Goal: Task Accomplishment & Management: Complete application form

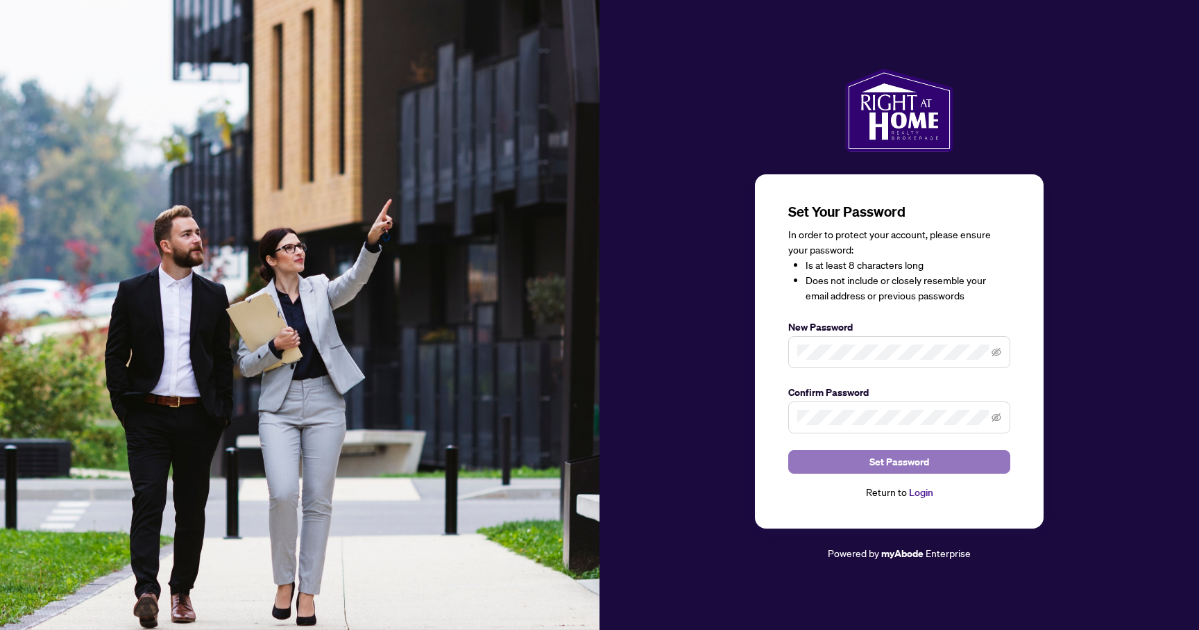
click at [901, 465] on span "Set Password" at bounding box center [900, 461] width 60 height 22
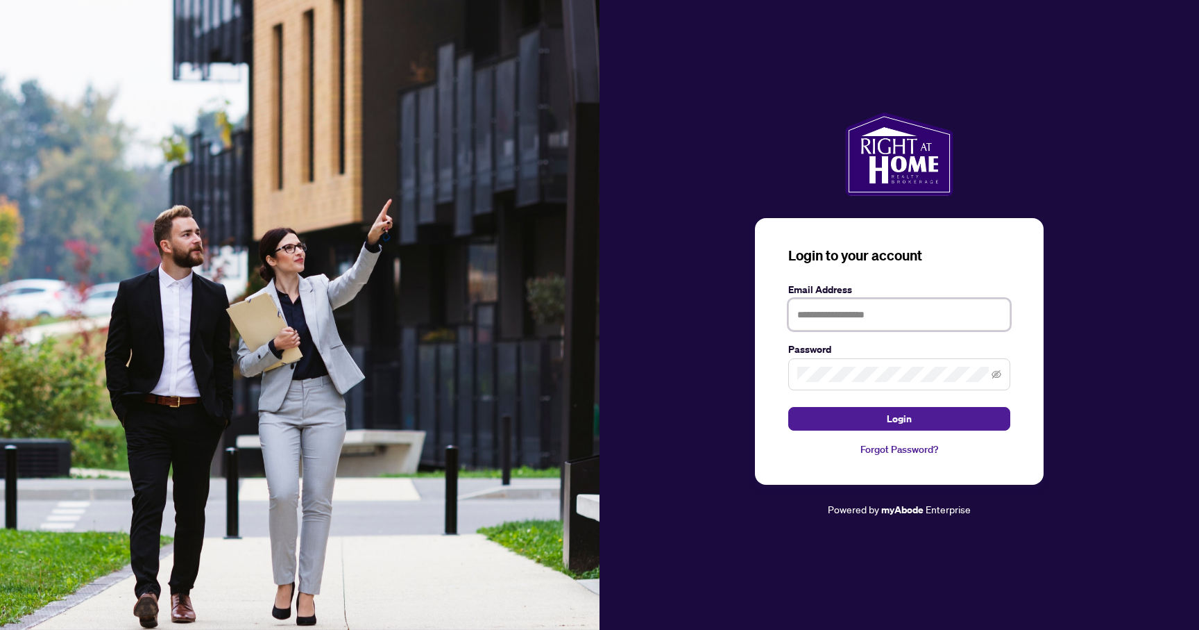
click at [806, 310] on input "text" at bounding box center [900, 314] width 222 height 32
type input "**********"
click at [845, 416] on button "Login" at bounding box center [900, 419] width 222 height 24
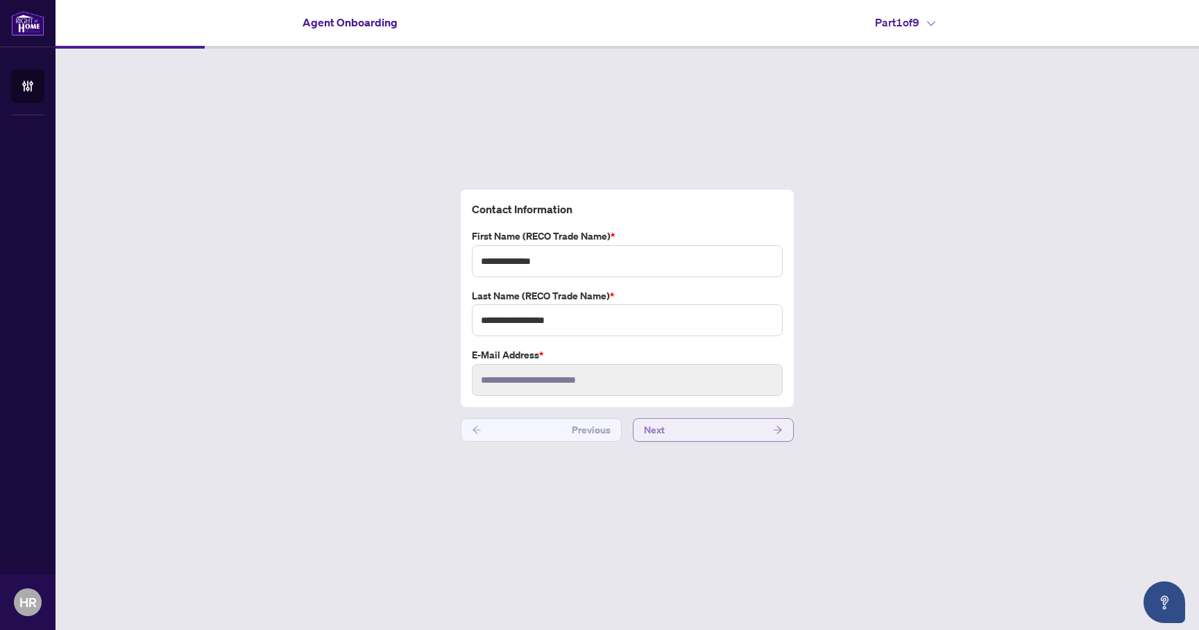
click at [718, 433] on button "Next" at bounding box center [713, 430] width 161 height 24
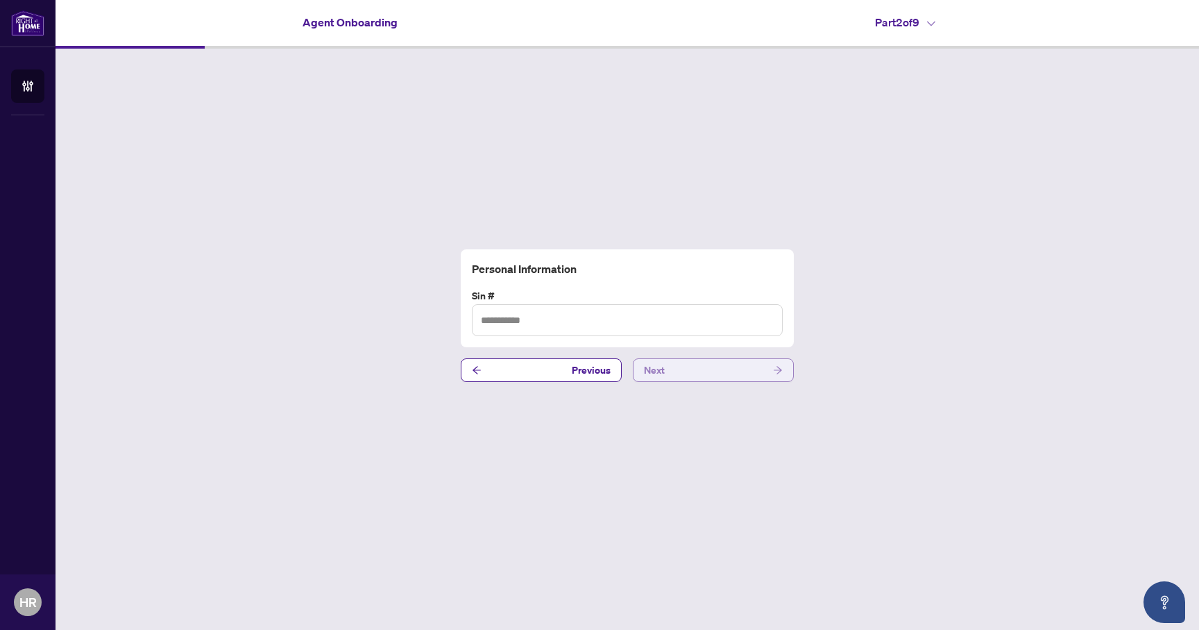
click at [759, 362] on button "Next" at bounding box center [713, 370] width 161 height 24
click at [768, 371] on button "Next" at bounding box center [713, 370] width 161 height 24
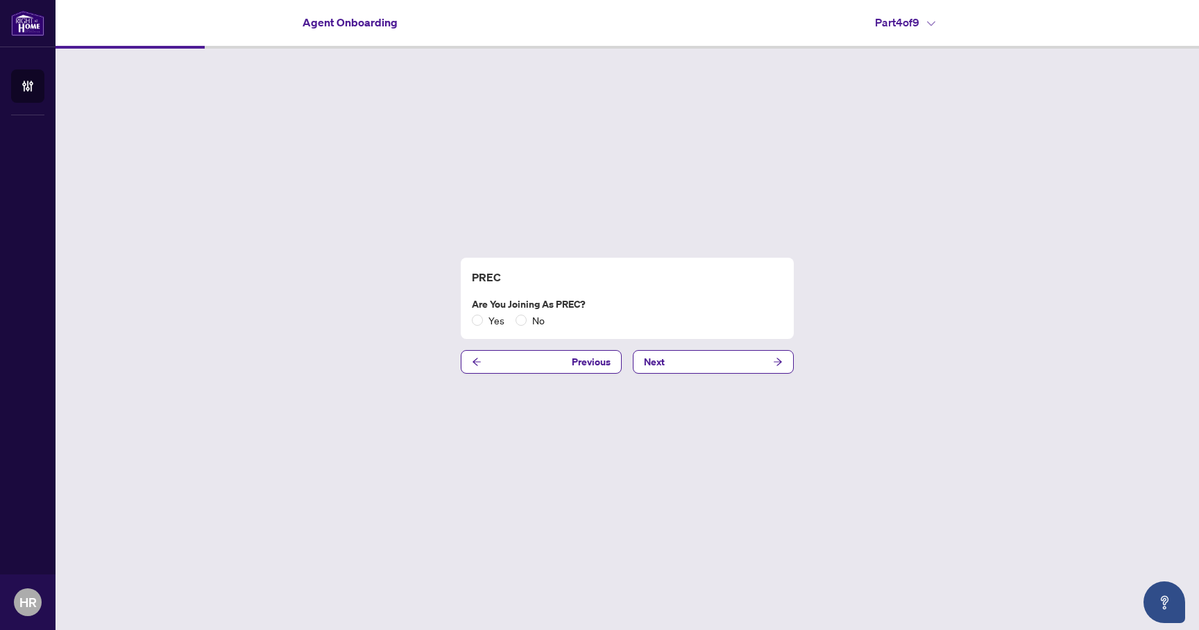
click at [513, 323] on div "Yes No" at bounding box center [511, 319] width 78 height 15
click at [696, 347] on div "PREC Are you joining as PREC? Yes No Previous Next" at bounding box center [628, 316] width 1144 height 534
click at [696, 362] on button "Next" at bounding box center [713, 362] width 161 height 24
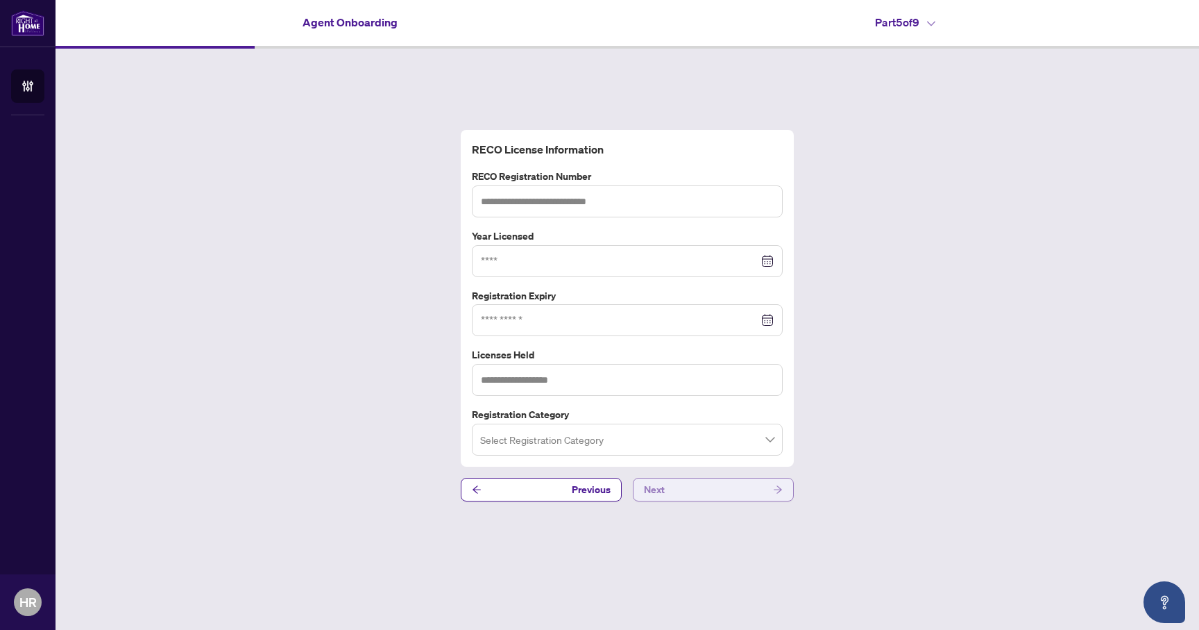
click at [744, 488] on button "Next" at bounding box center [713, 490] width 161 height 24
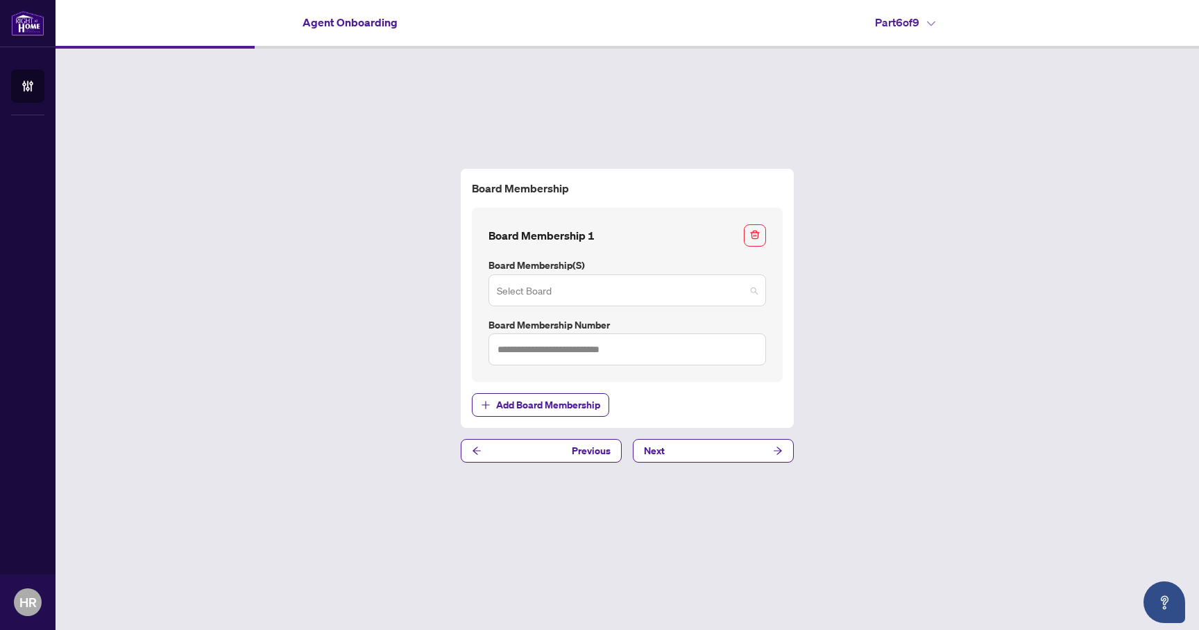
click at [735, 298] on input "search" at bounding box center [621, 292] width 248 height 31
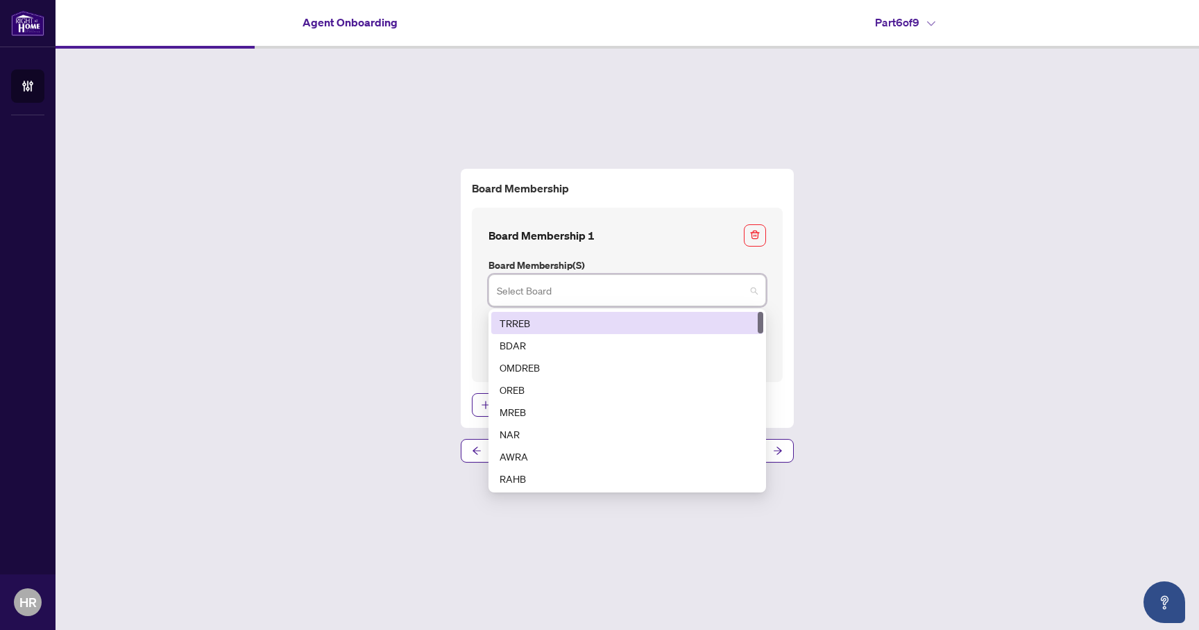
click at [726, 319] on div "TRREB" at bounding box center [627, 322] width 255 height 15
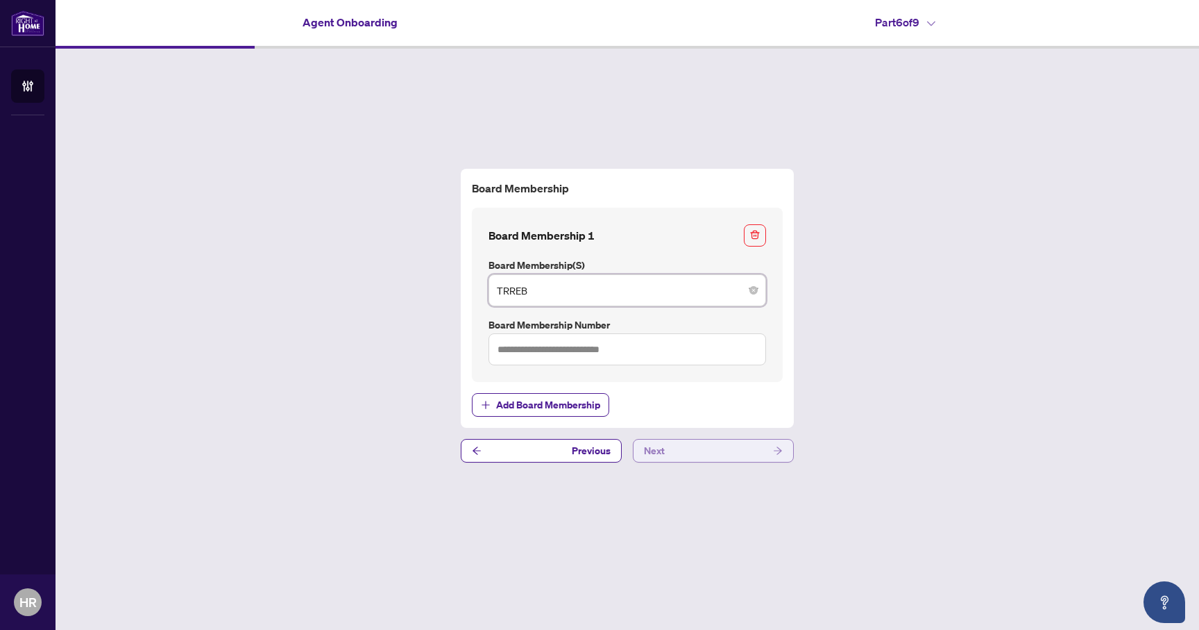
click at [745, 447] on button "Next" at bounding box center [713, 451] width 161 height 24
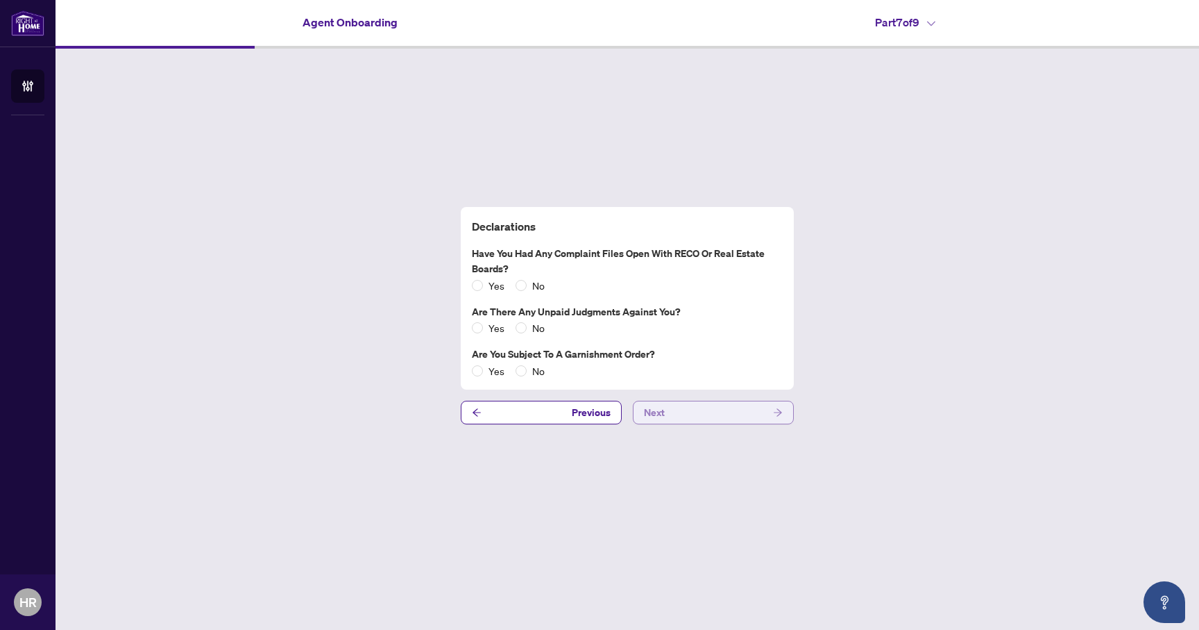
click at [744, 412] on button "Next" at bounding box center [713, 413] width 161 height 24
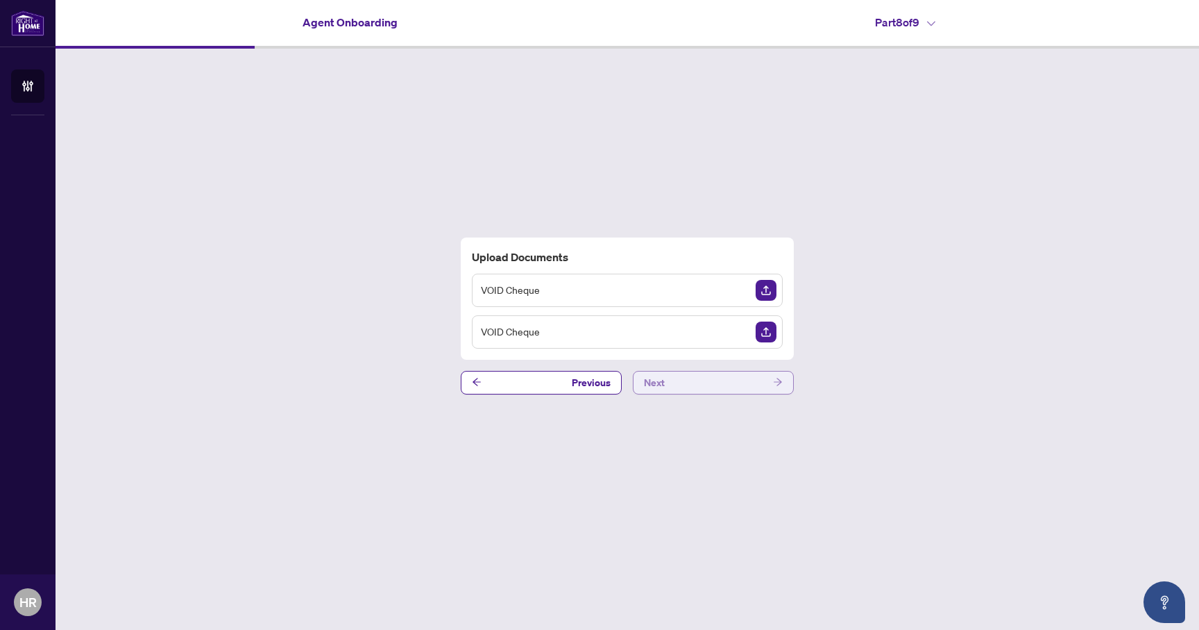
click at [711, 378] on button "Next" at bounding box center [713, 383] width 161 height 24
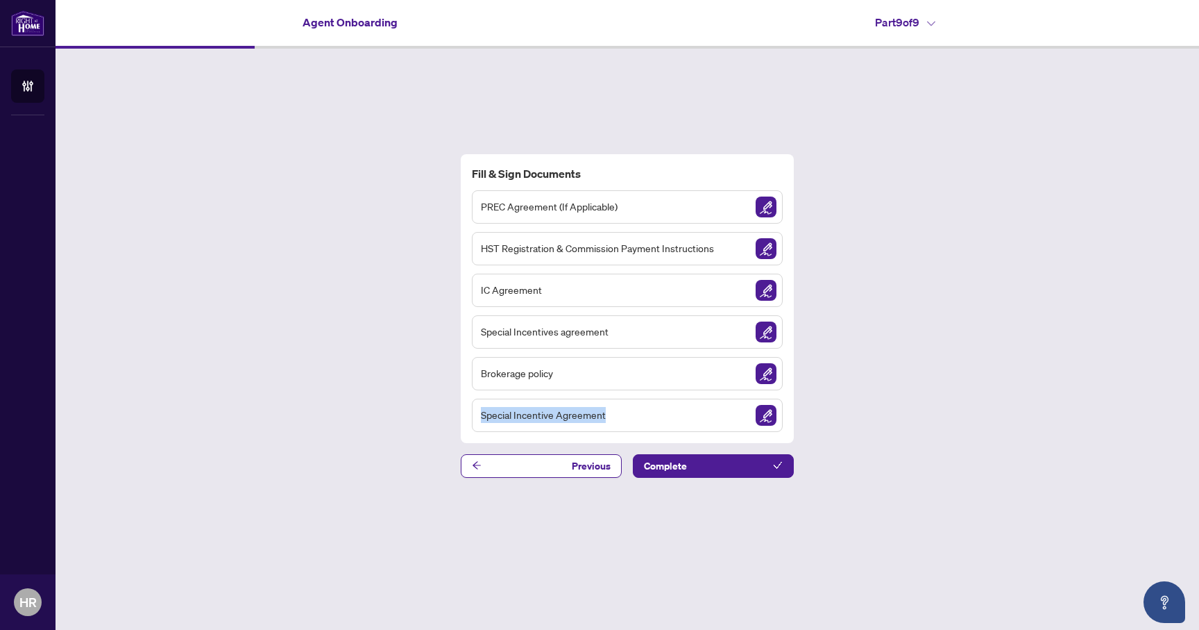
drag, startPoint x: 475, startPoint y: 416, endPoint x: 614, endPoint y: 419, distance: 138.9
click at [614, 419] on div "Special Incentive Agreement" at bounding box center [627, 414] width 311 height 33
click at [848, 416] on div "Fill & Sign Documents PREC Agreement (If Applicable) HST Registration & Commiss…" at bounding box center [628, 316] width 1144 height 534
click at [768, 206] on img "Sign Document" at bounding box center [766, 206] width 21 height 21
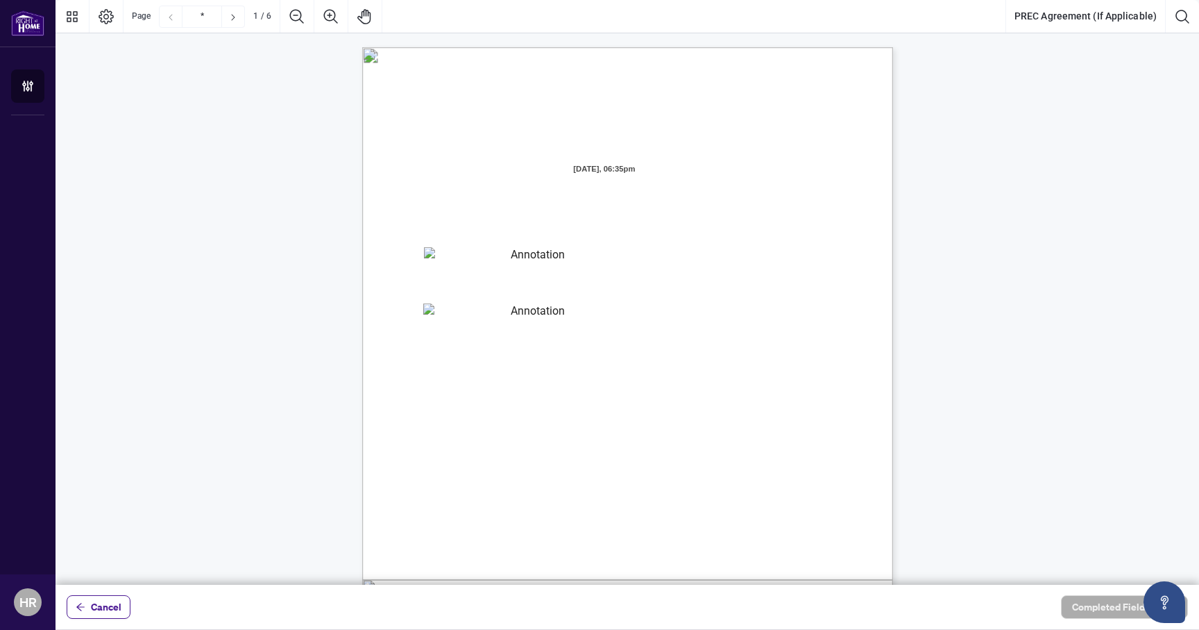
click at [510, 254] on textarea "01JZB0F8VG6D6RFPYMTR7AP77X" at bounding box center [532, 257] width 217 height 21
click at [510, 258] on textarea "01JZB0F8VG6D6RFPYMTR7AP77X" at bounding box center [532, 258] width 217 height 22
click at [509, 316] on textarea "01JZB0FJTZ8XD56E2BQ3JKXMS9" at bounding box center [531, 313] width 217 height 21
click at [509, 316] on textarea "01JZB0FJTZ8XD56E2BQ3JKXMS9" at bounding box center [531, 314] width 217 height 22
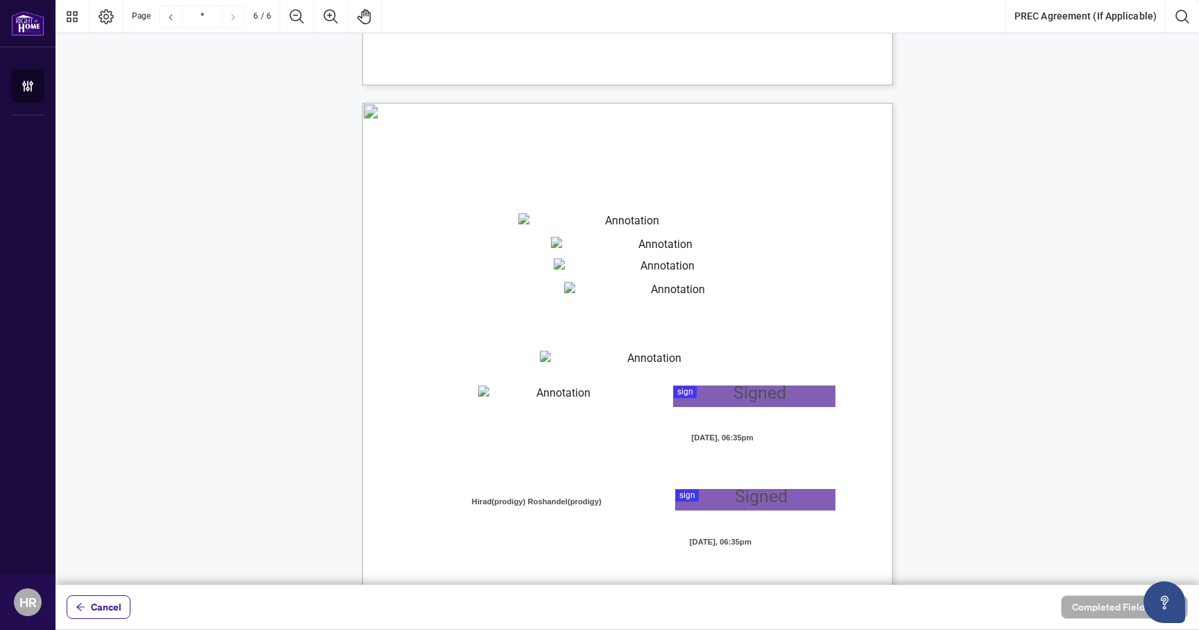
scroll to position [3686, 0]
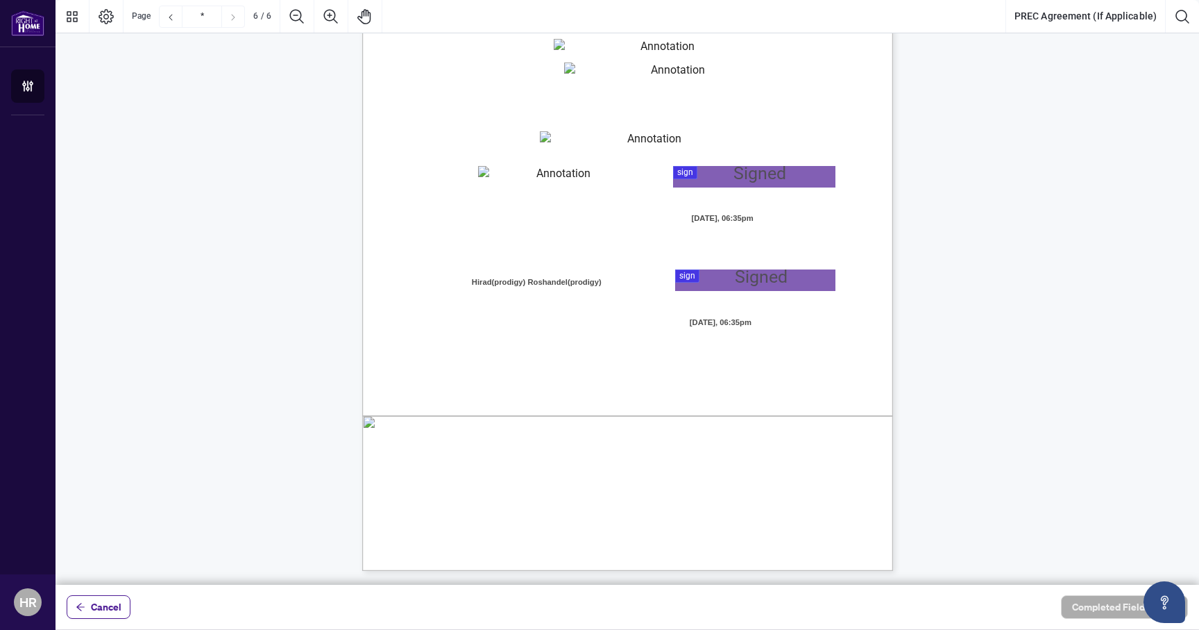
click at [723, 179] on div at bounding box center [628, 292] width 1144 height 584
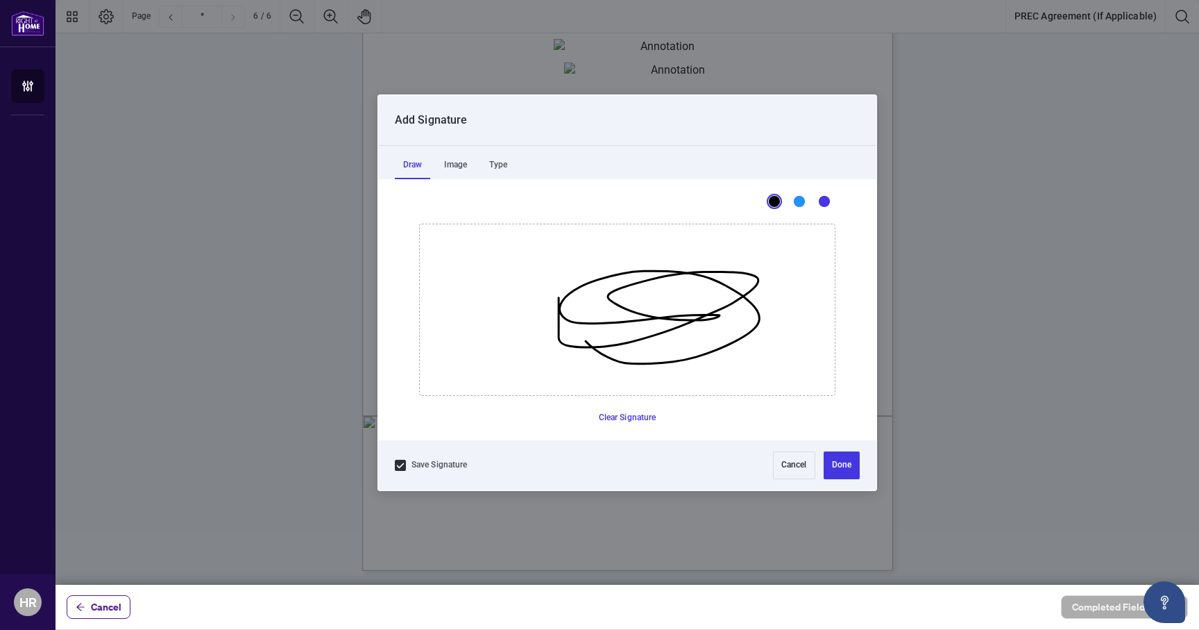
drag, startPoint x: 559, startPoint y: 297, endPoint x: 780, endPoint y: 347, distance: 227.0
click at [777, 307] on icon "Drawing canvas" at bounding box center [627, 309] width 415 height 171
click at [832, 473] on button "Done" at bounding box center [842, 465] width 36 height 28
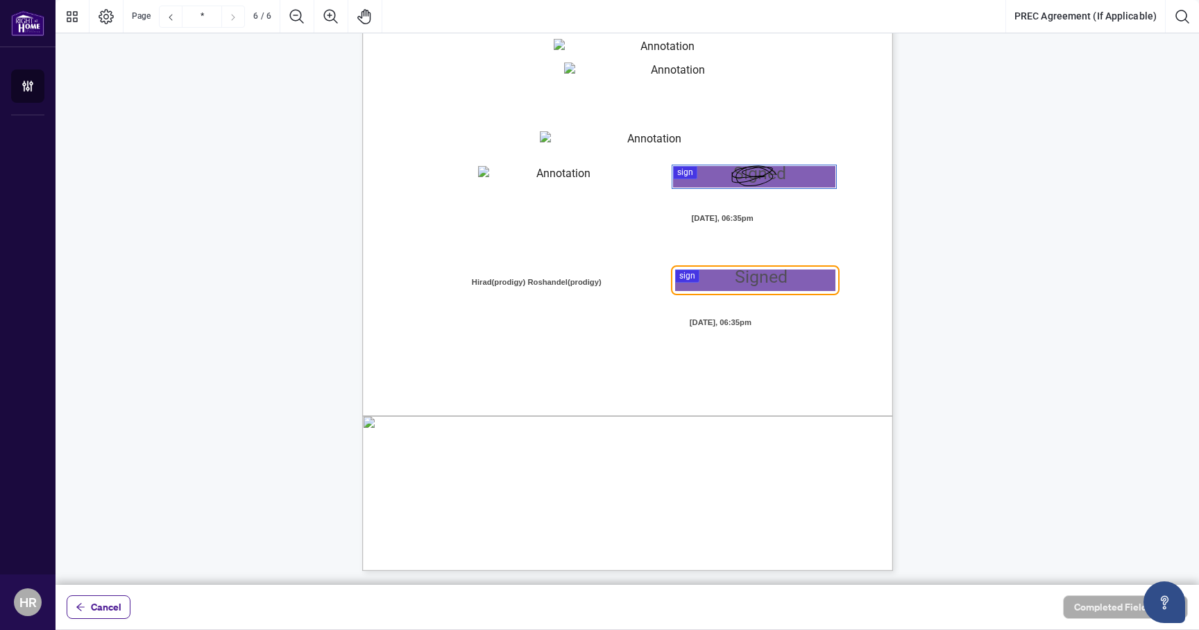
click at [751, 285] on div at bounding box center [628, 292] width 1144 height 584
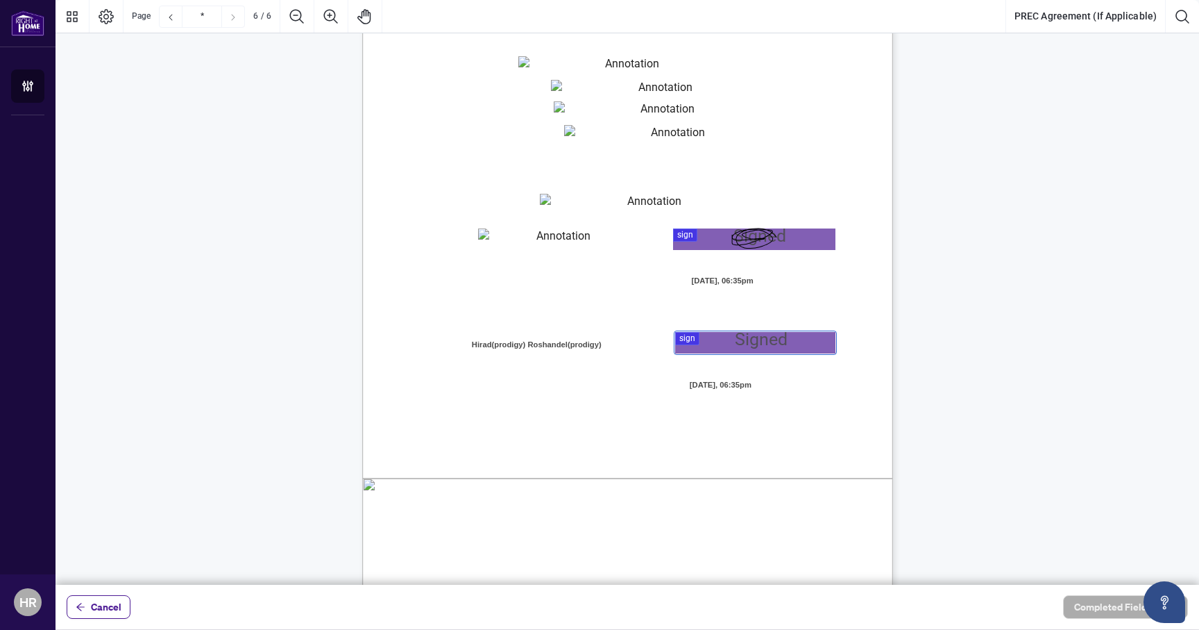
scroll to position [3623, 0]
click at [696, 344] on div at bounding box center [628, 292] width 1144 height 584
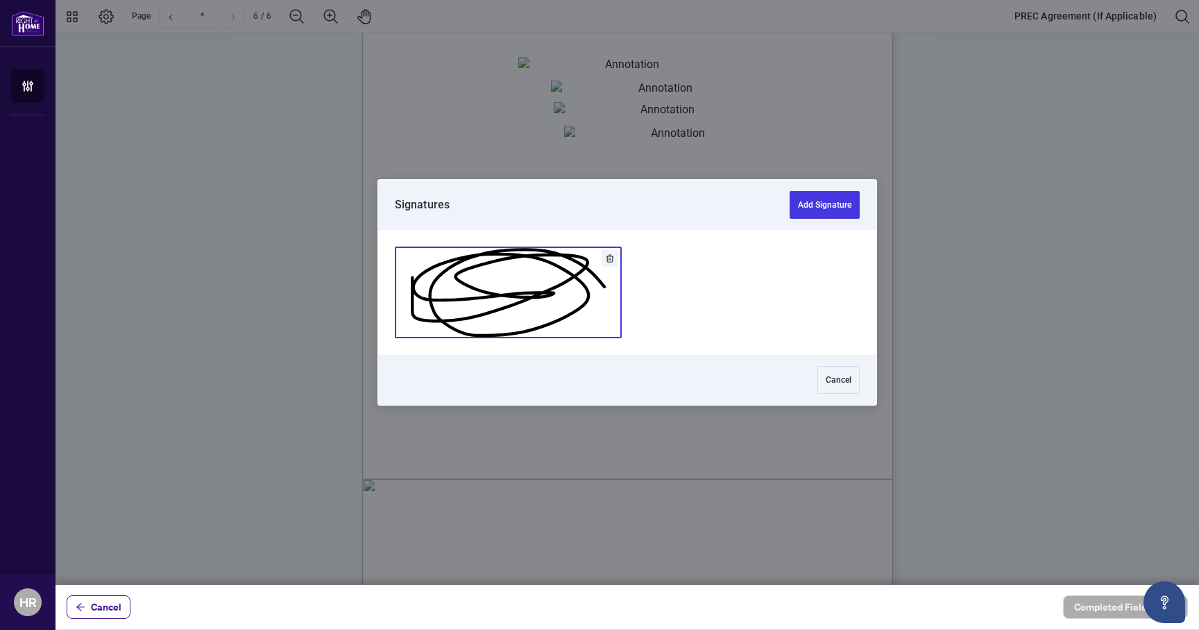
click at [517, 258] on button "Add Signature" at bounding box center [509, 292] width 226 height 90
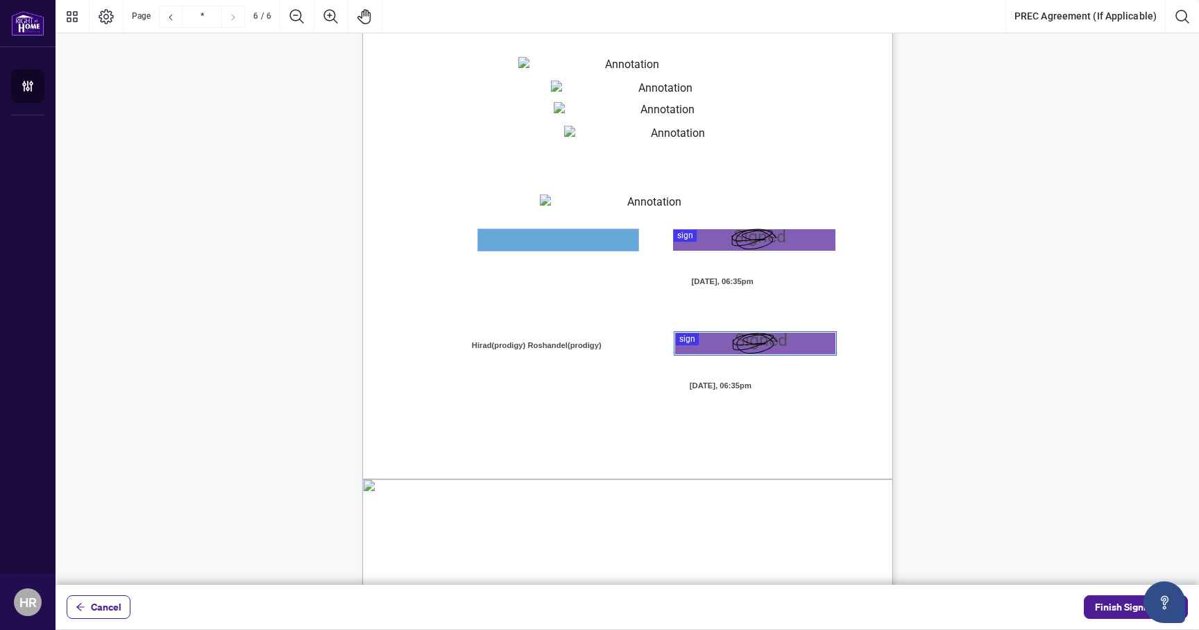
click at [587, 236] on textarea "01JZB0HPF8CT1R9TZXH77QXPYX" at bounding box center [558, 240] width 160 height 22
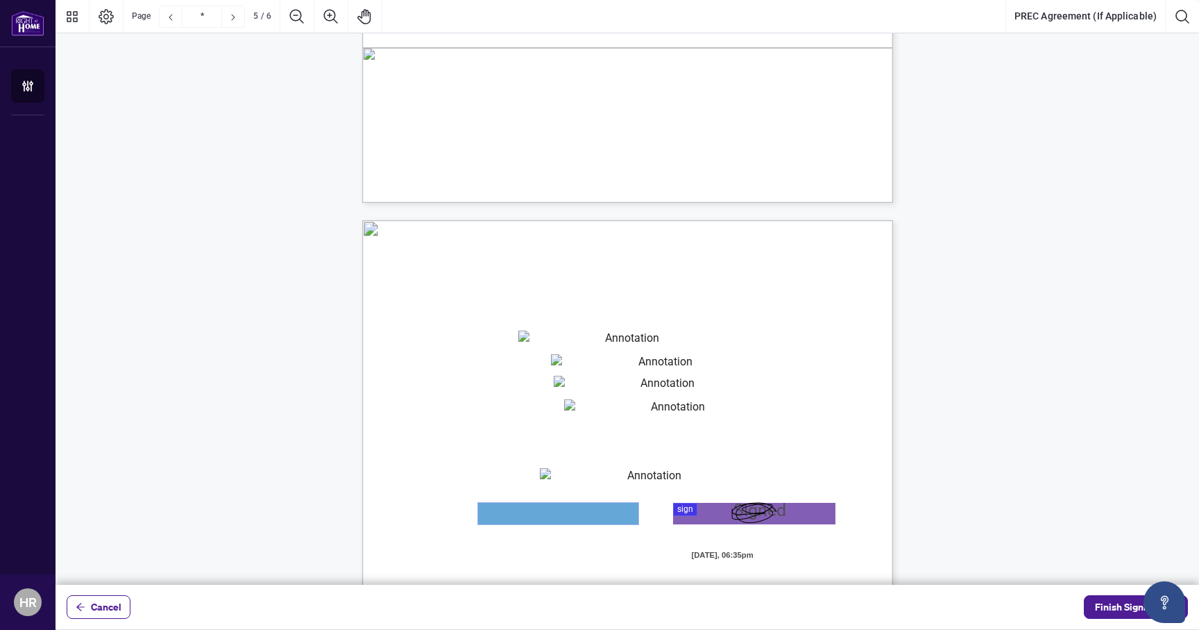
type input "*"
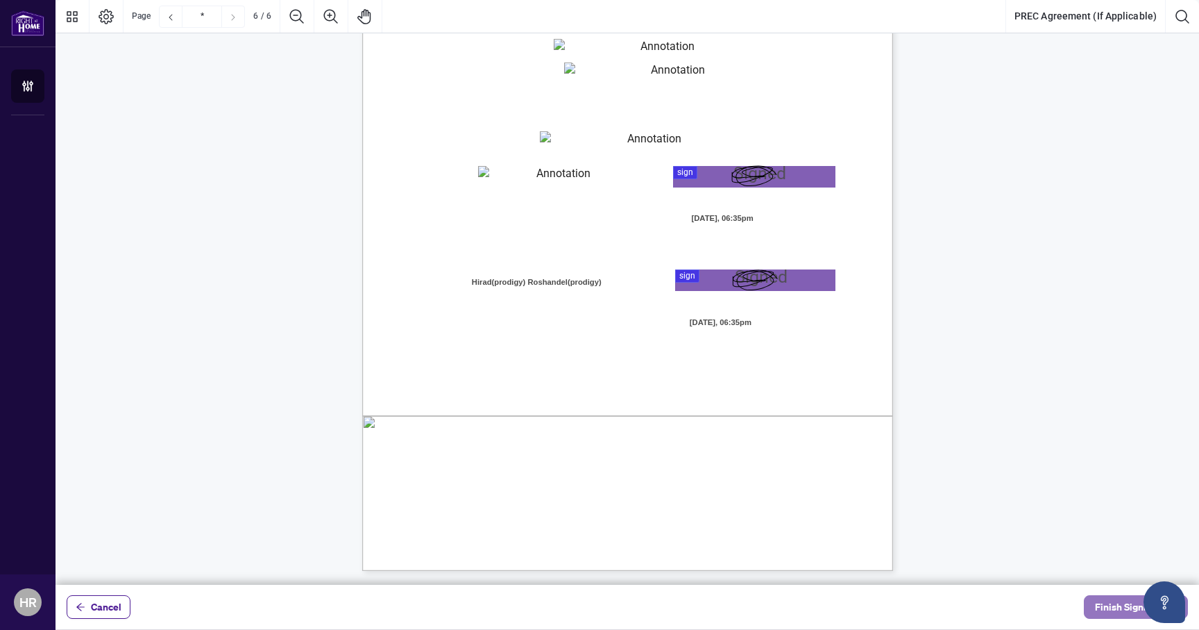
click at [1111, 612] on span "Finish Signing" at bounding box center [1126, 607] width 62 height 22
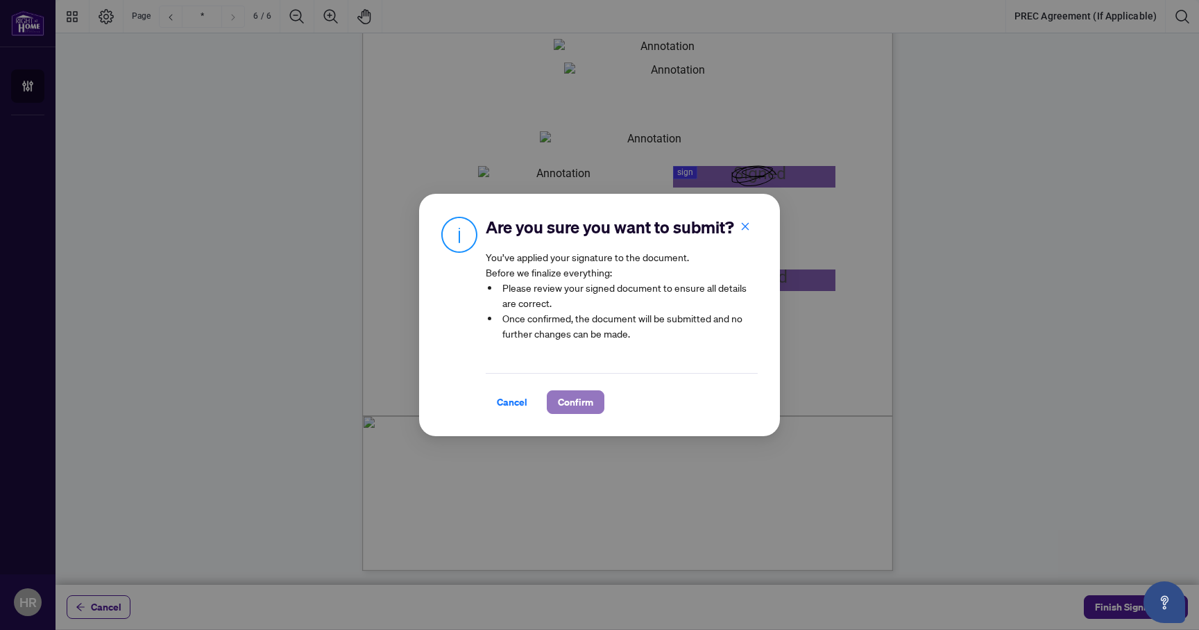
click at [573, 398] on span "Confirm" at bounding box center [575, 402] width 35 height 22
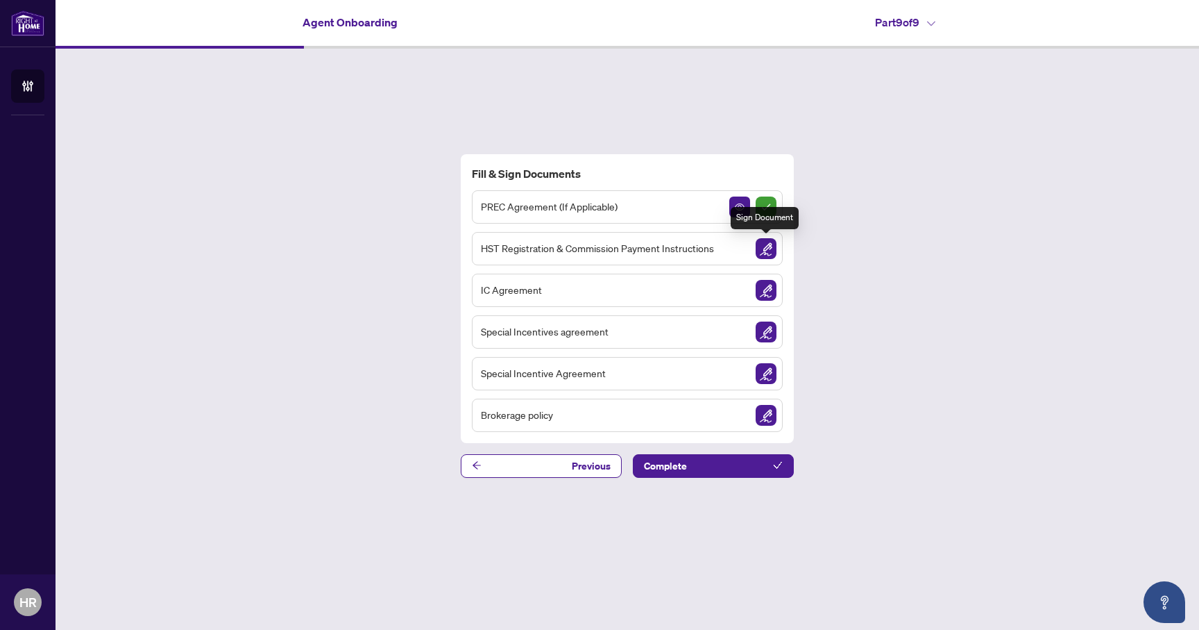
click at [769, 251] on img "Sign Document" at bounding box center [766, 248] width 21 height 21
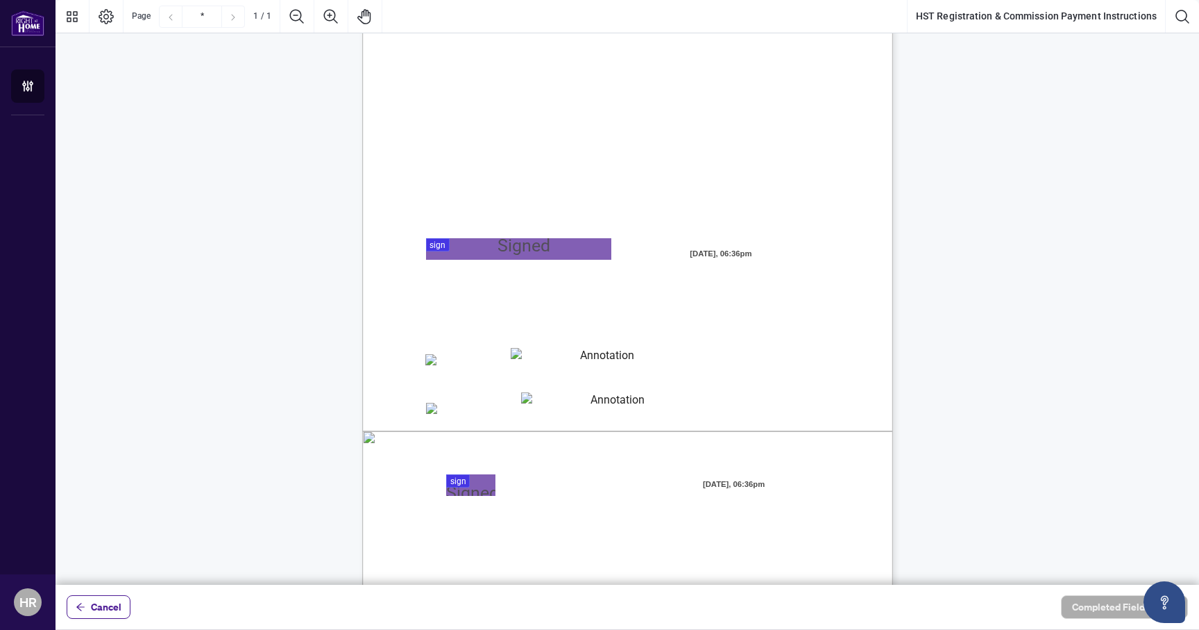
scroll to position [164, 0]
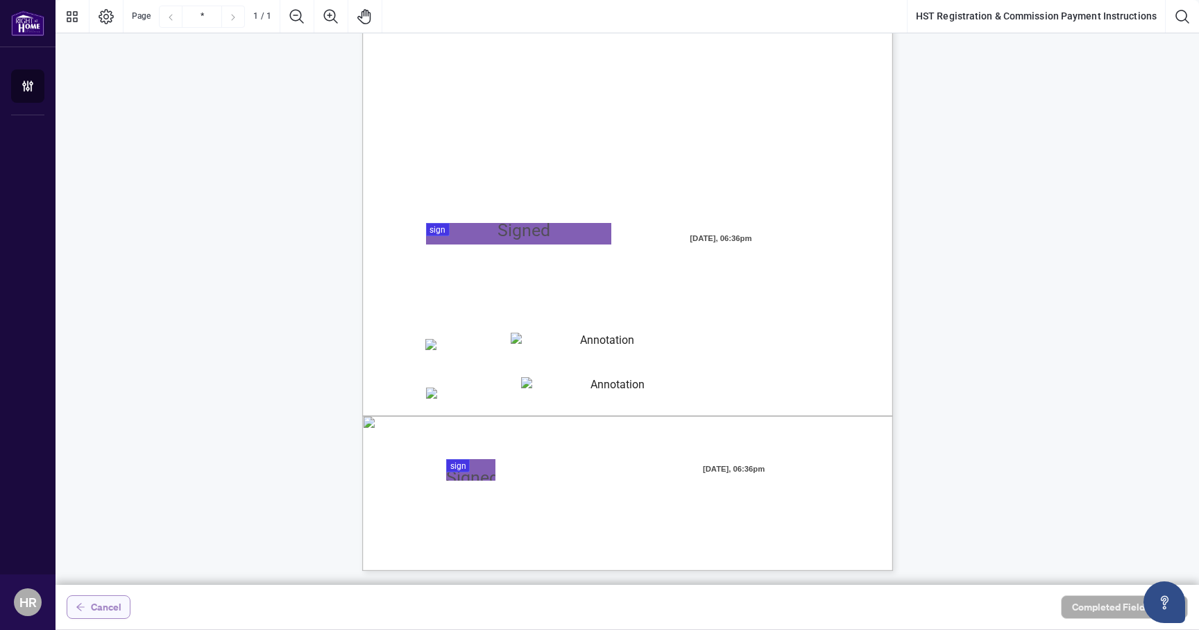
click at [70, 617] on button "Cancel" at bounding box center [99, 607] width 64 height 24
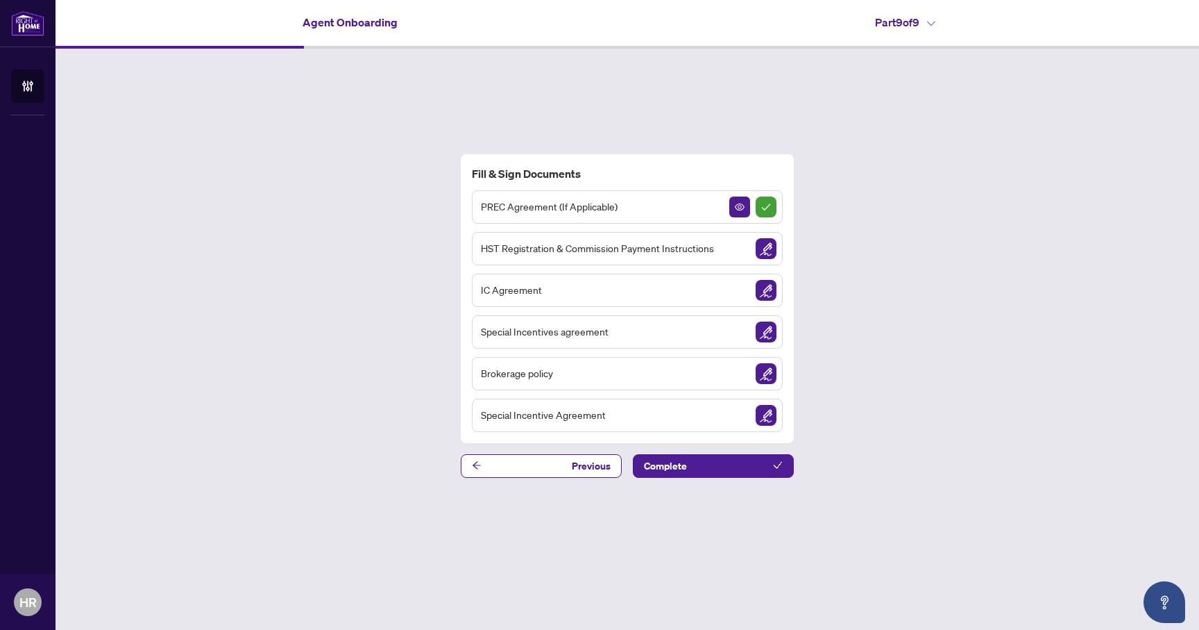
click at [768, 294] on img "Sign Document" at bounding box center [766, 290] width 21 height 21
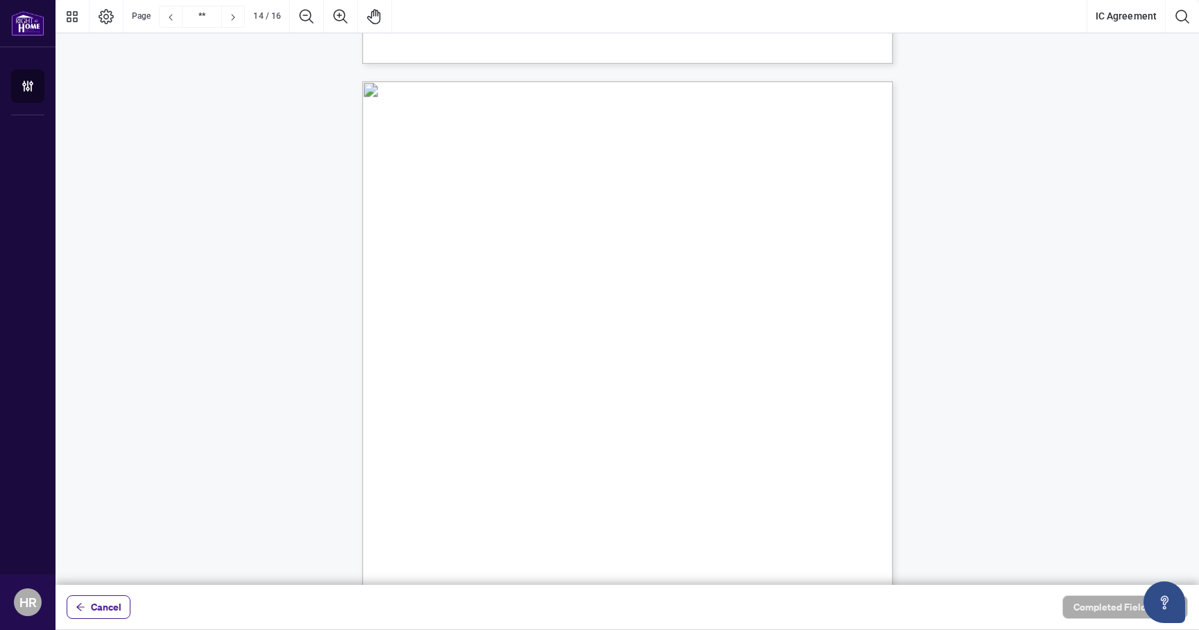
type input "**"
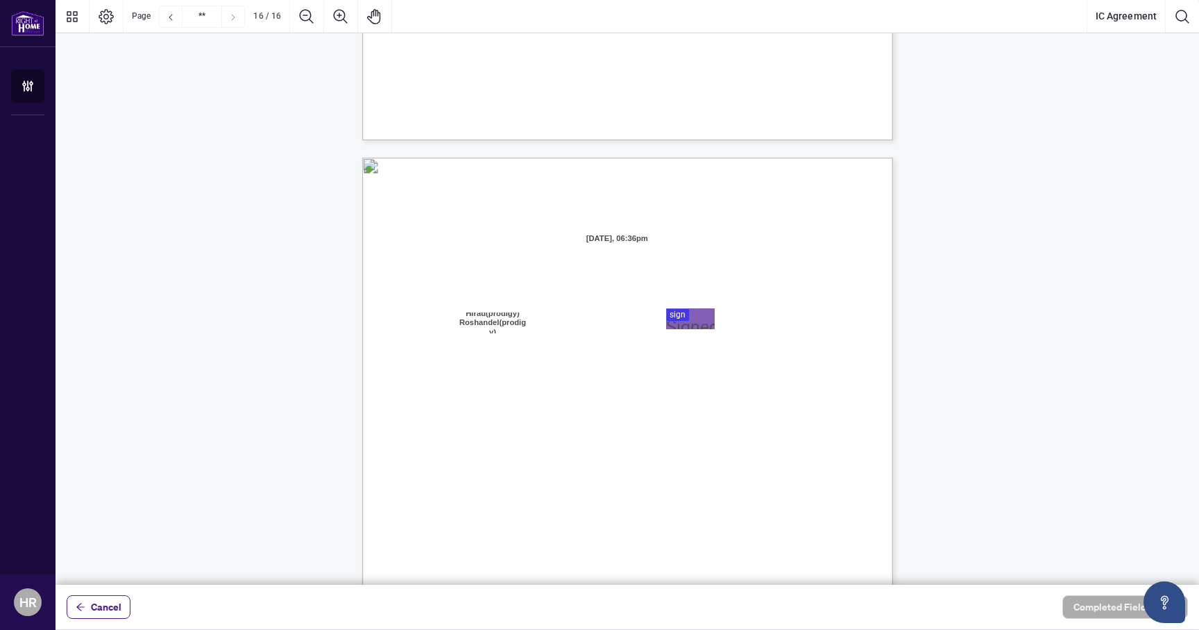
scroll to position [10446, 0]
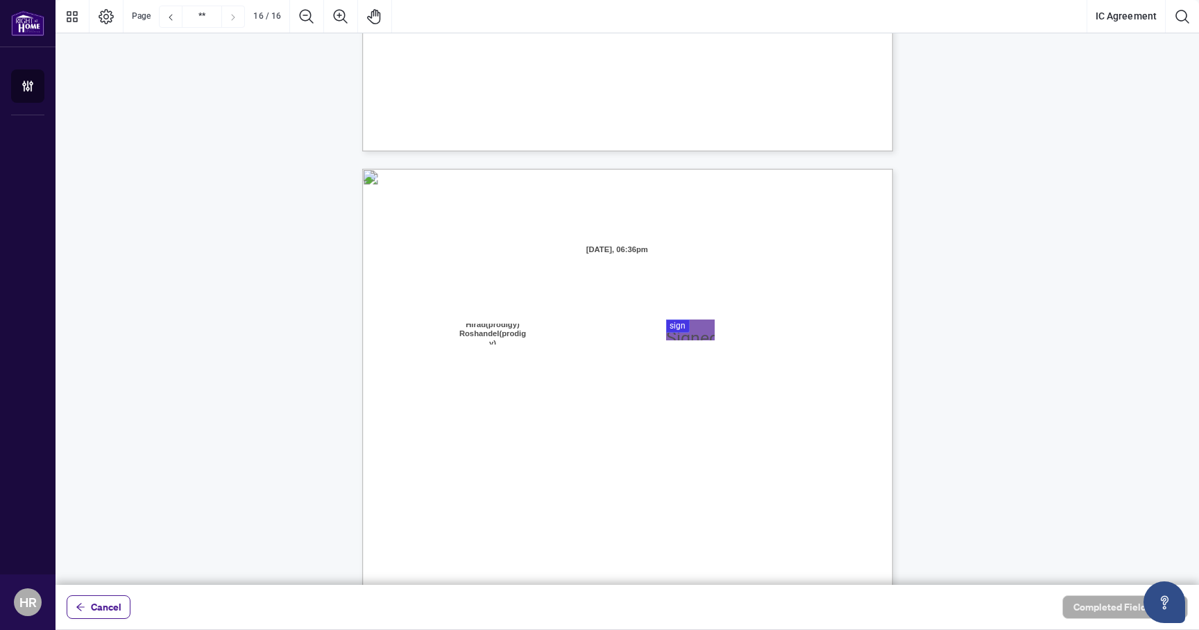
click at [489, 337] on span "Hirad(prodigy) Roshandel(prodigy)" at bounding box center [492, 333] width 69 height 21
drag, startPoint x: 509, startPoint y: 337, endPoint x: 473, endPoint y: 320, distance: 39.8
click at [473, 320] on div "IN WITNESS WHEREOF, the parties hereto, having read and understood the entire A…" at bounding box center [627, 512] width 531 height 687
click at [96, 616] on span "Cancel" at bounding box center [106, 607] width 31 height 22
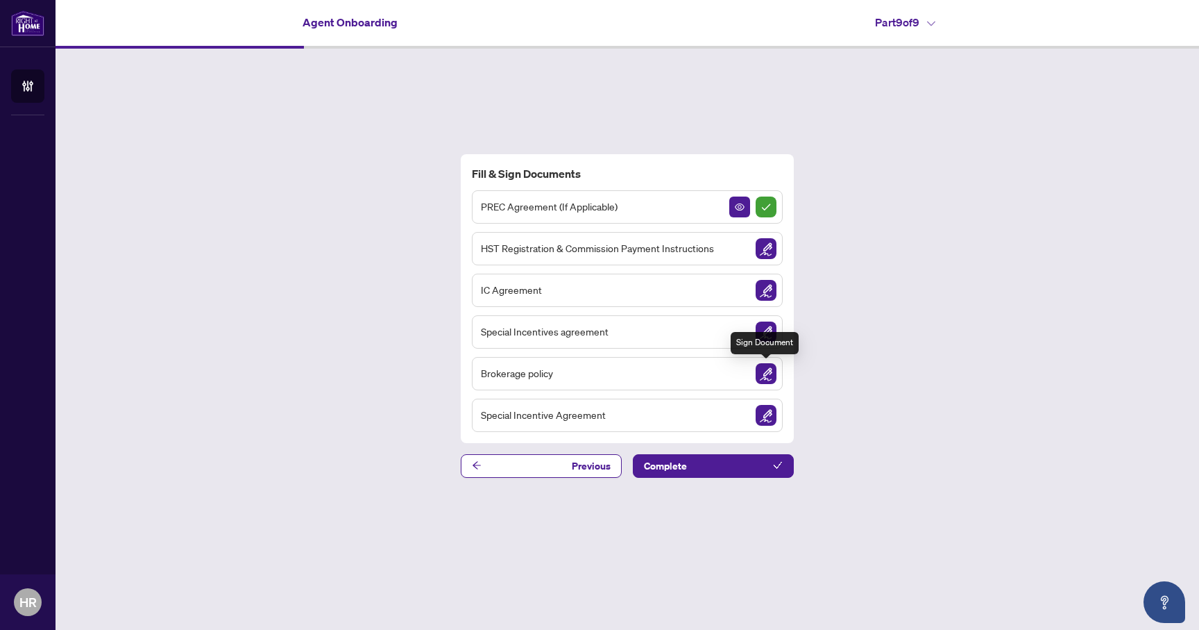
click at [764, 374] on img "Sign Document" at bounding box center [766, 373] width 21 height 21
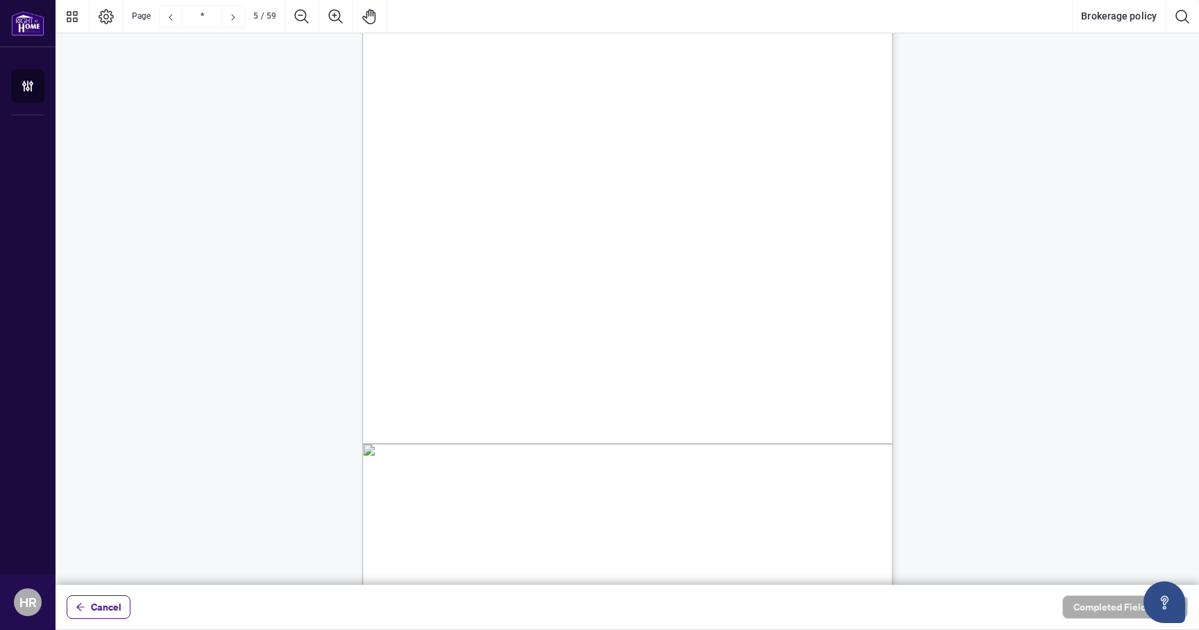
scroll to position [3622, 0]
type input "*"
click at [100, 614] on span "Cancel" at bounding box center [106, 607] width 31 height 22
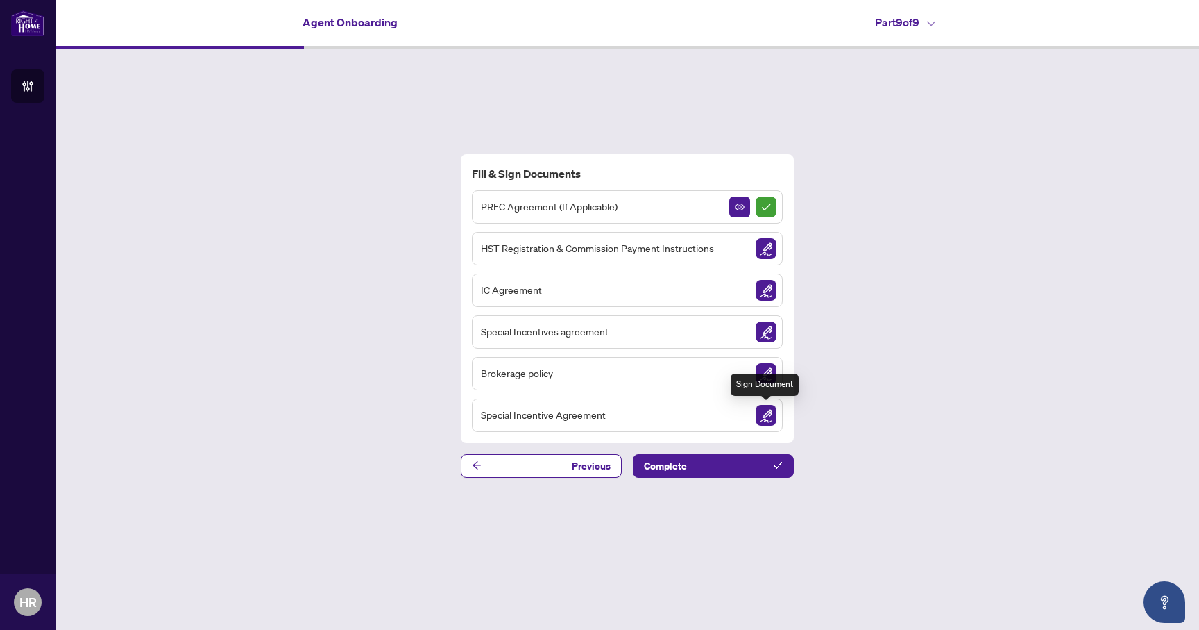
click at [769, 417] on img "Sign Document" at bounding box center [766, 415] width 21 height 21
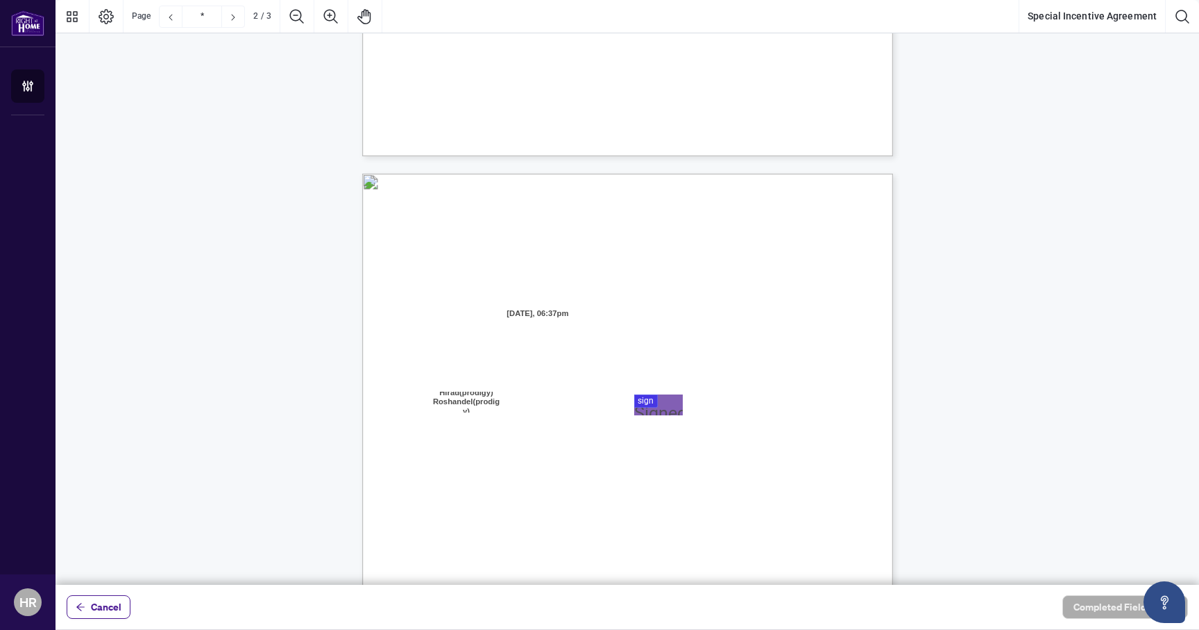
type input "*"
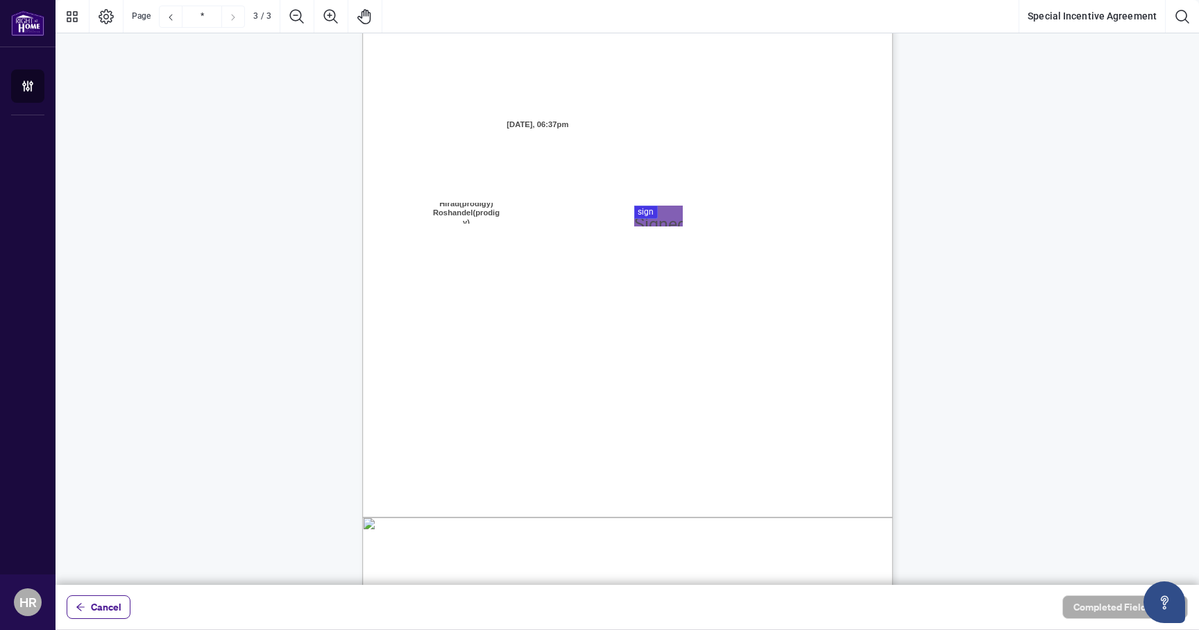
scroll to position [1470, 0]
drag, startPoint x: 470, startPoint y: 215, endPoint x: 455, endPoint y: 210, distance: 15.6
click at [455, 209] on span "Hirad(prodigy) Roshandel(prodigy)" at bounding box center [467, 214] width 70 height 21
click at [86, 605] on button "Cancel" at bounding box center [99, 607] width 64 height 24
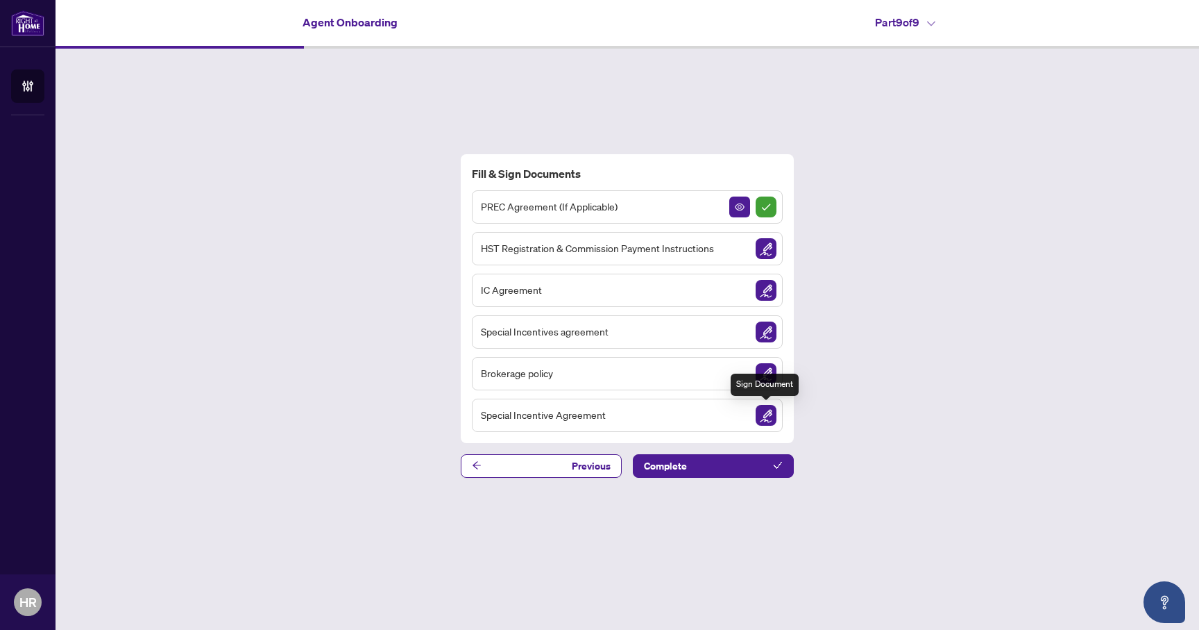
click at [774, 408] on img "Sign Document" at bounding box center [766, 415] width 21 height 21
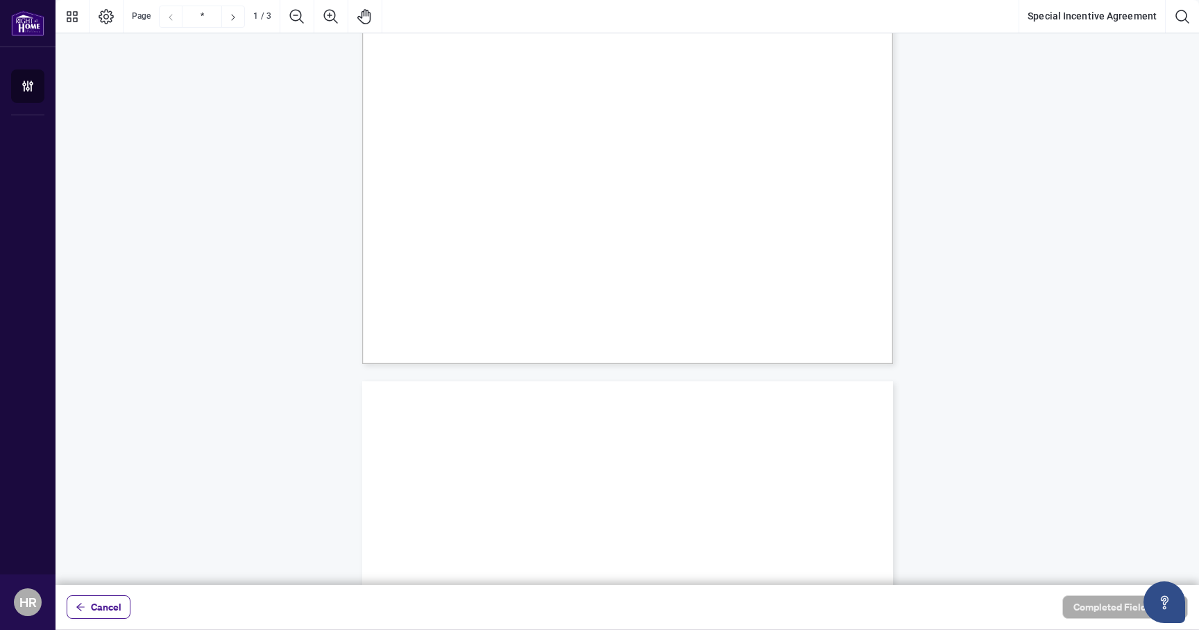
type input "*"
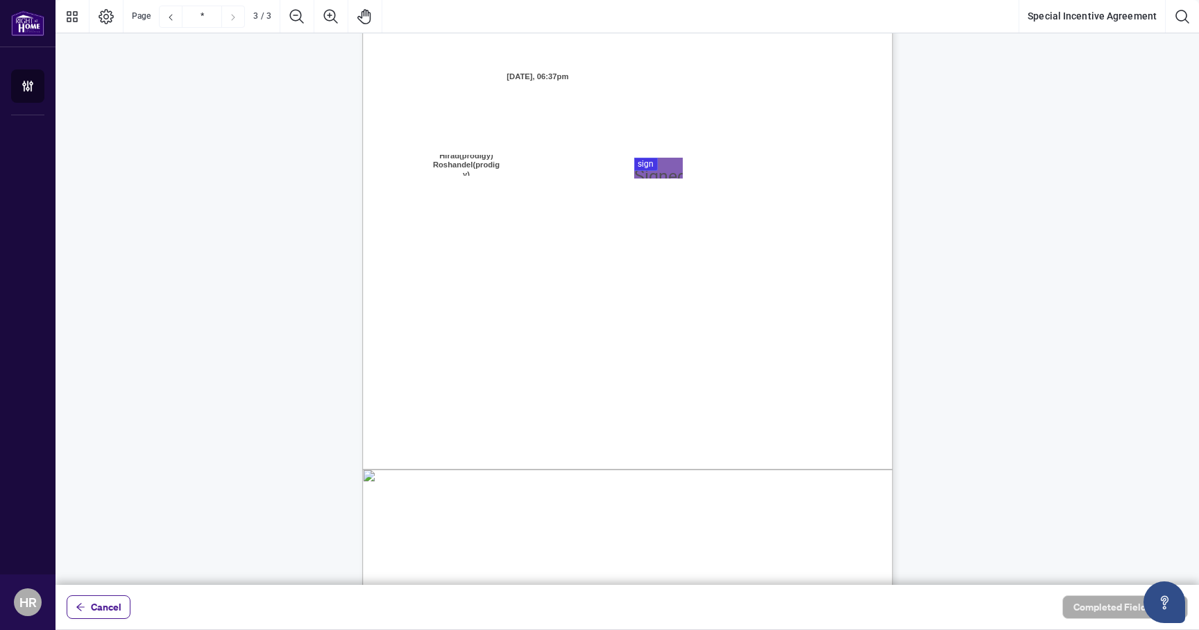
scroll to position [1517, 0]
click at [98, 610] on span "Cancel" at bounding box center [106, 607] width 31 height 22
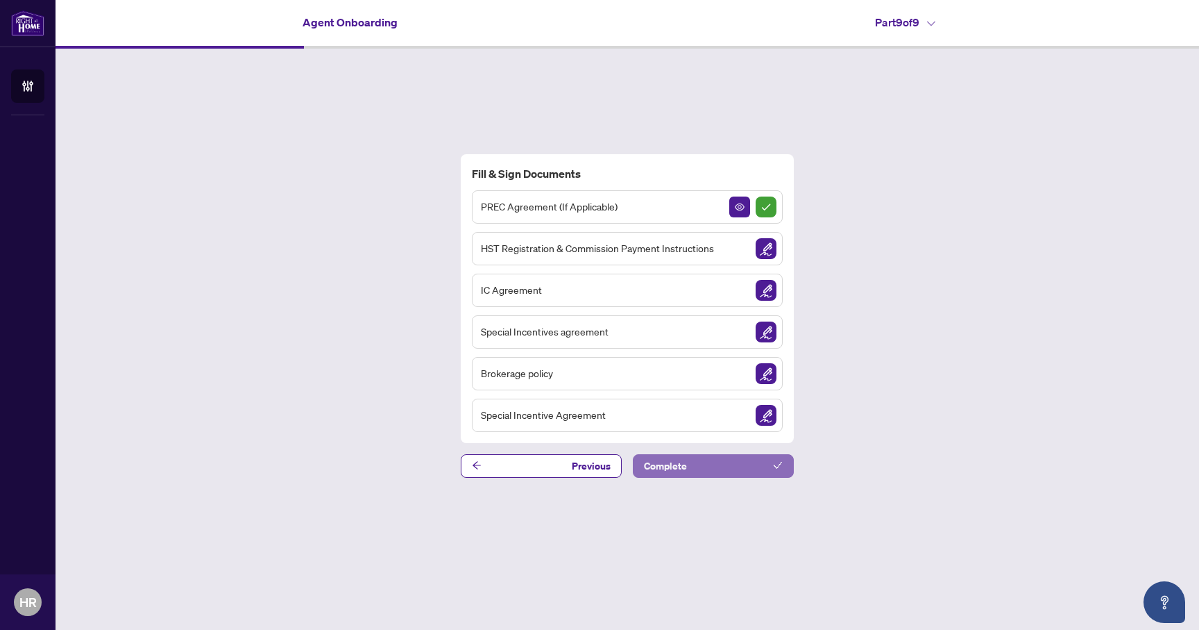
click at [727, 463] on button "Complete" at bounding box center [713, 466] width 161 height 24
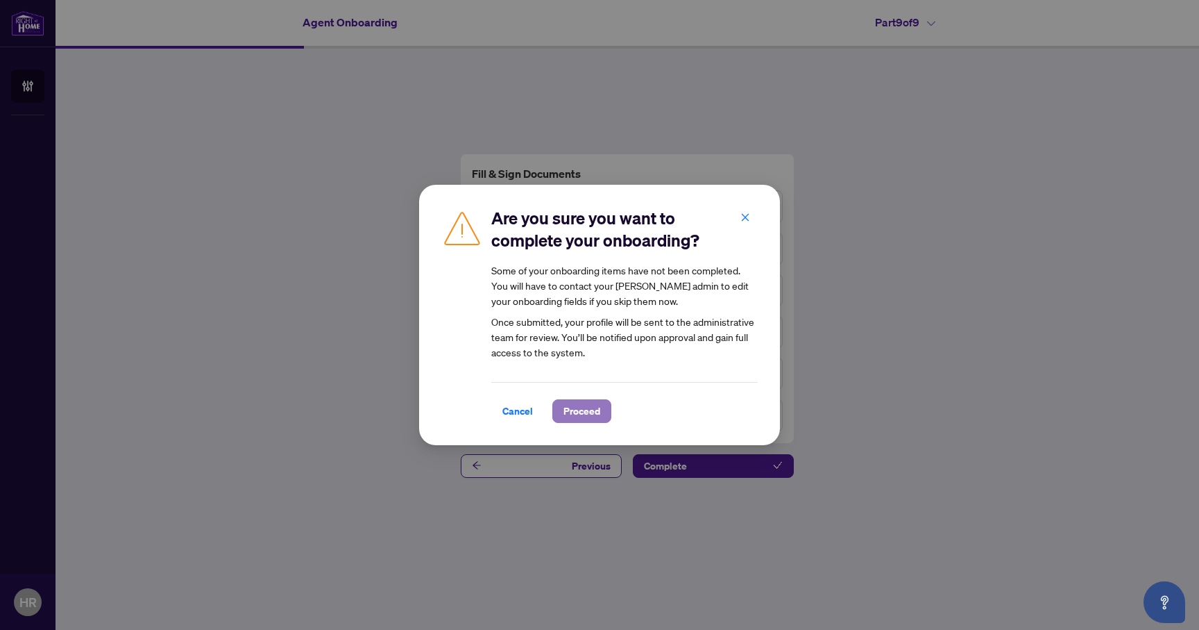
click at [570, 412] on span "Proceed" at bounding box center [582, 411] width 37 height 22
